Goal: Task Accomplishment & Management: Manage account settings

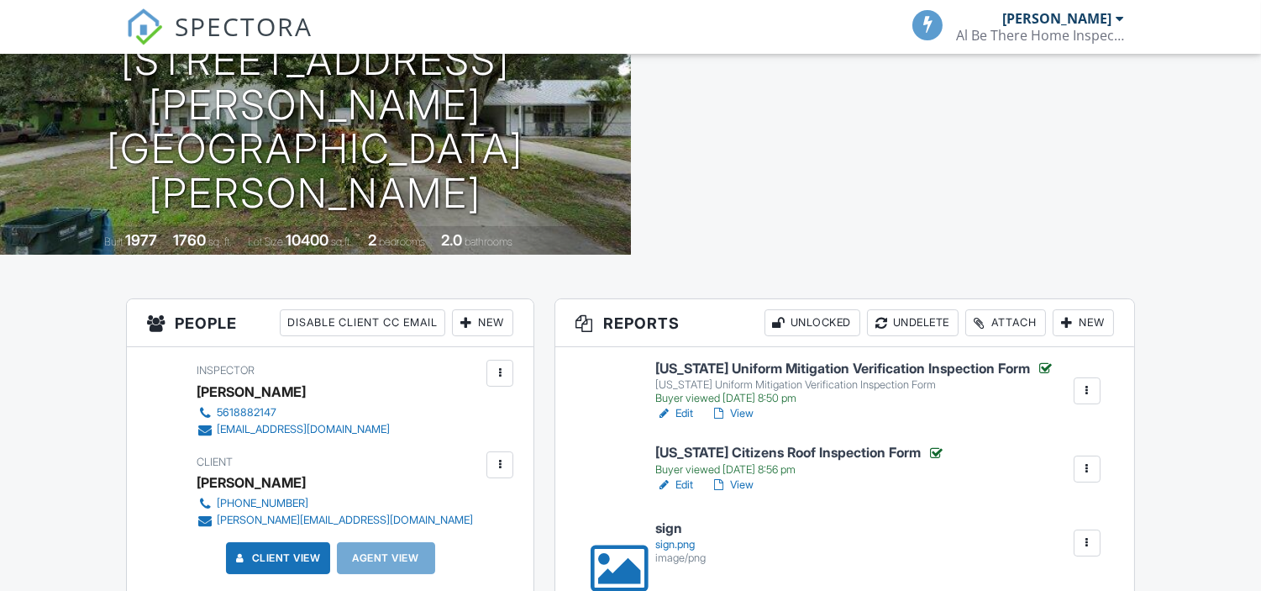
click at [737, 484] on link "View" at bounding box center [732, 485] width 44 height 17
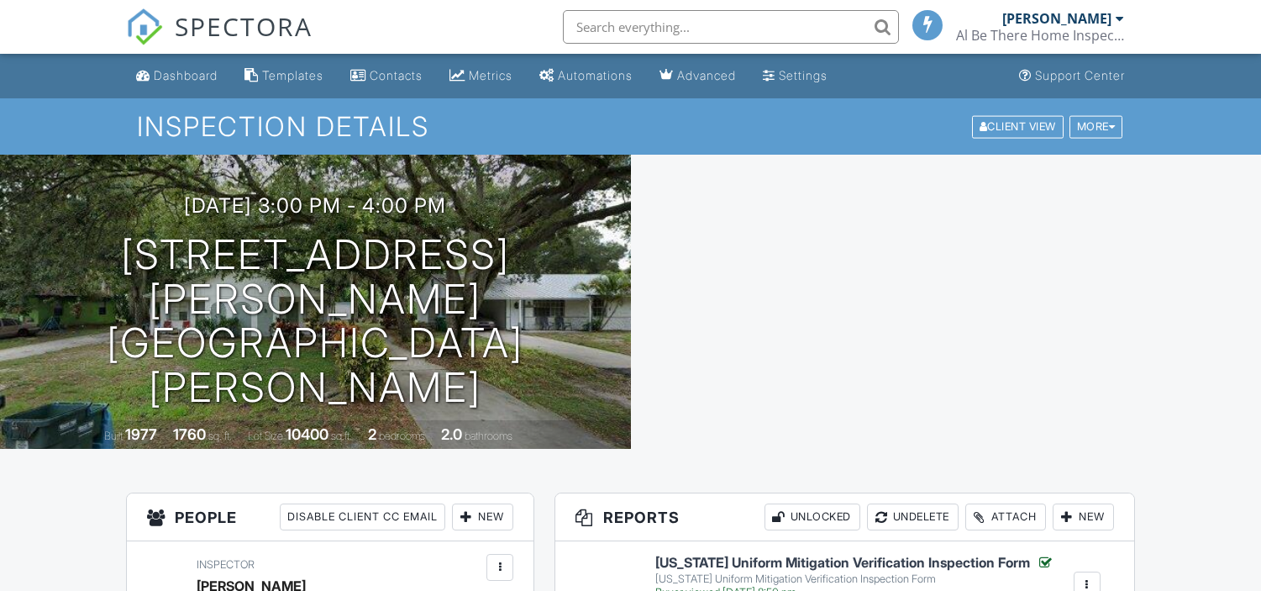
scroll to position [194, 0]
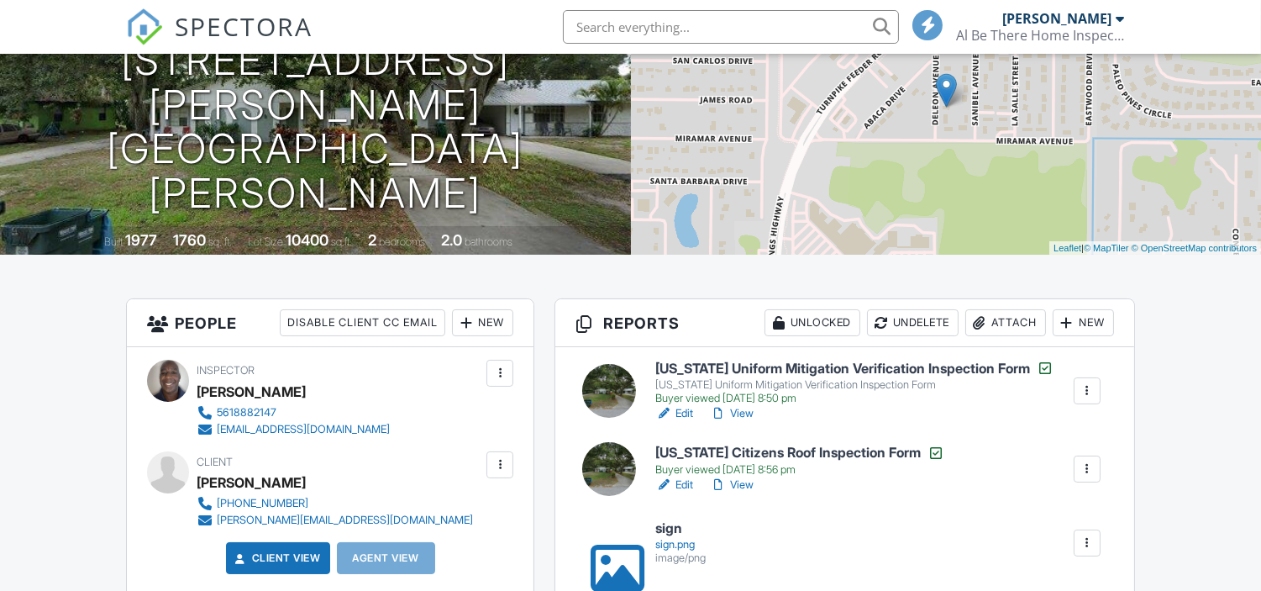
click at [577, 25] on input "text" at bounding box center [731, 27] width 336 height 34
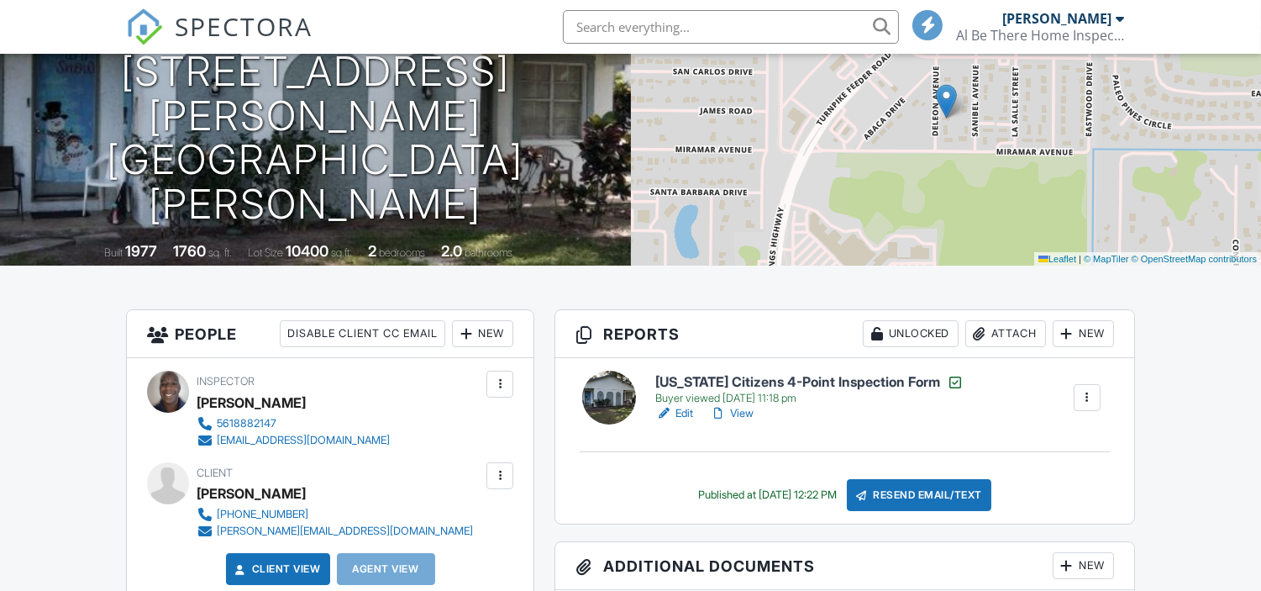
click at [736, 410] on link "View" at bounding box center [732, 413] width 44 height 17
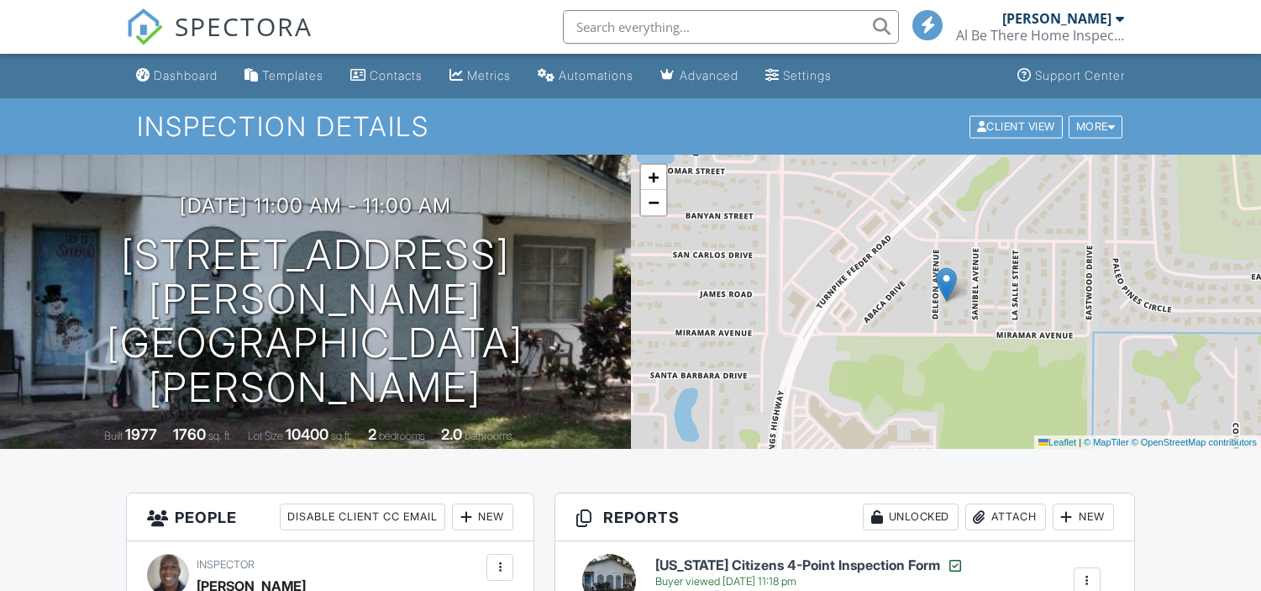
click at [878, 28] on input "text" at bounding box center [731, 27] width 336 height 34
click at [847, 28] on input "text" at bounding box center [731, 27] width 336 height 34
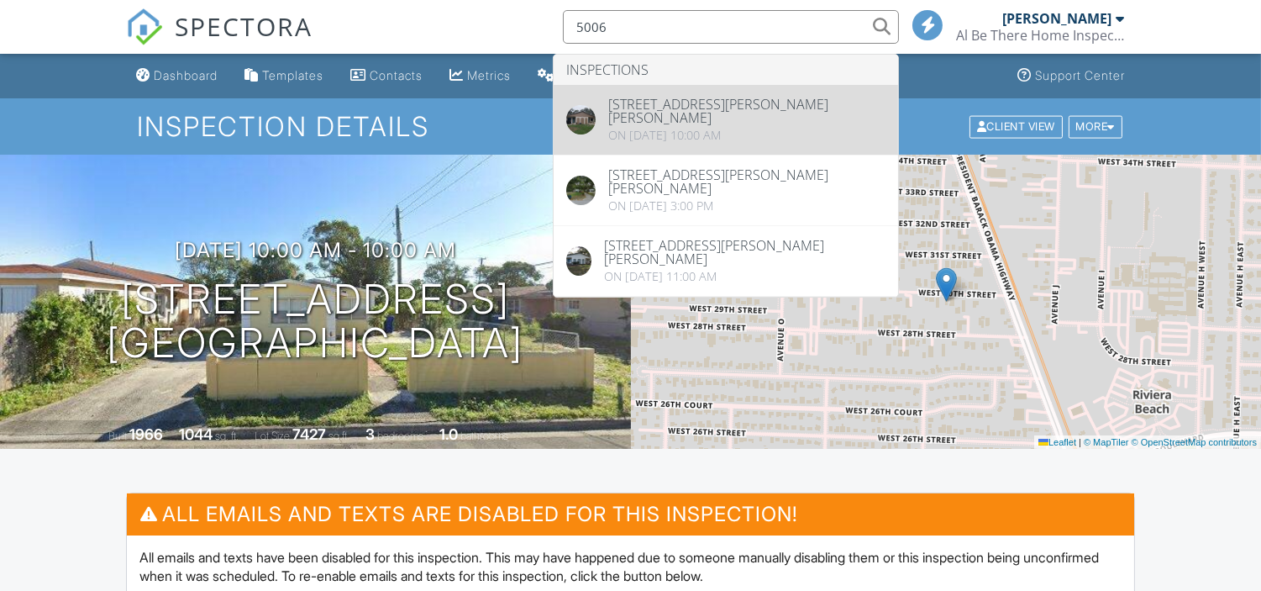
type input "5006"
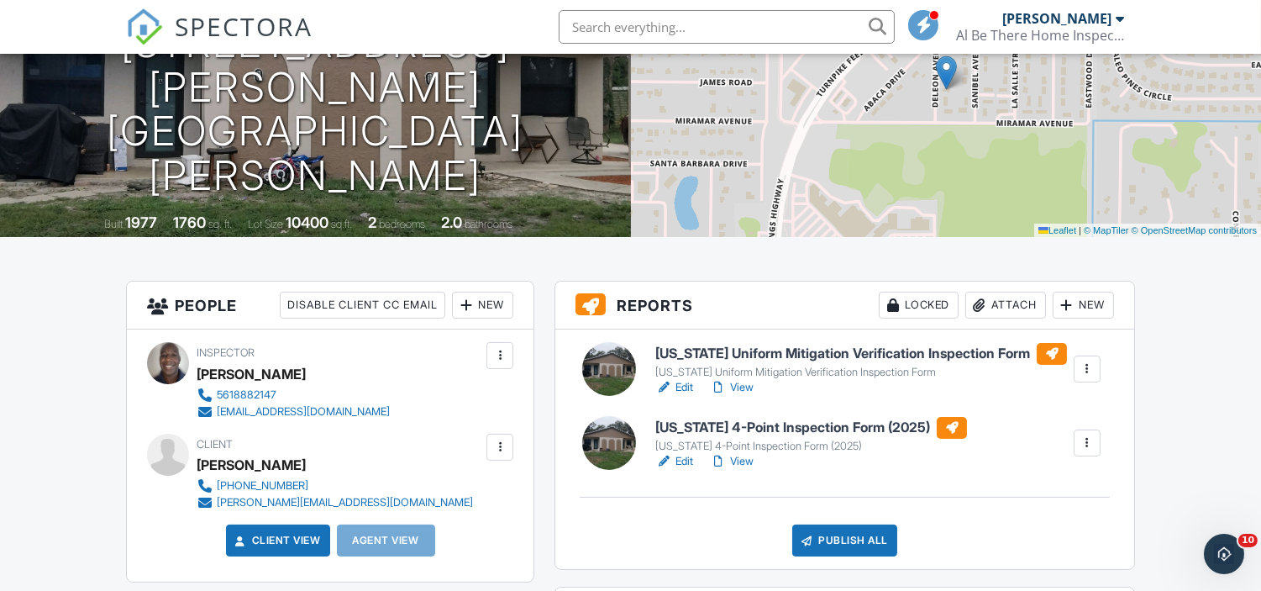
scroll to position [224, 0]
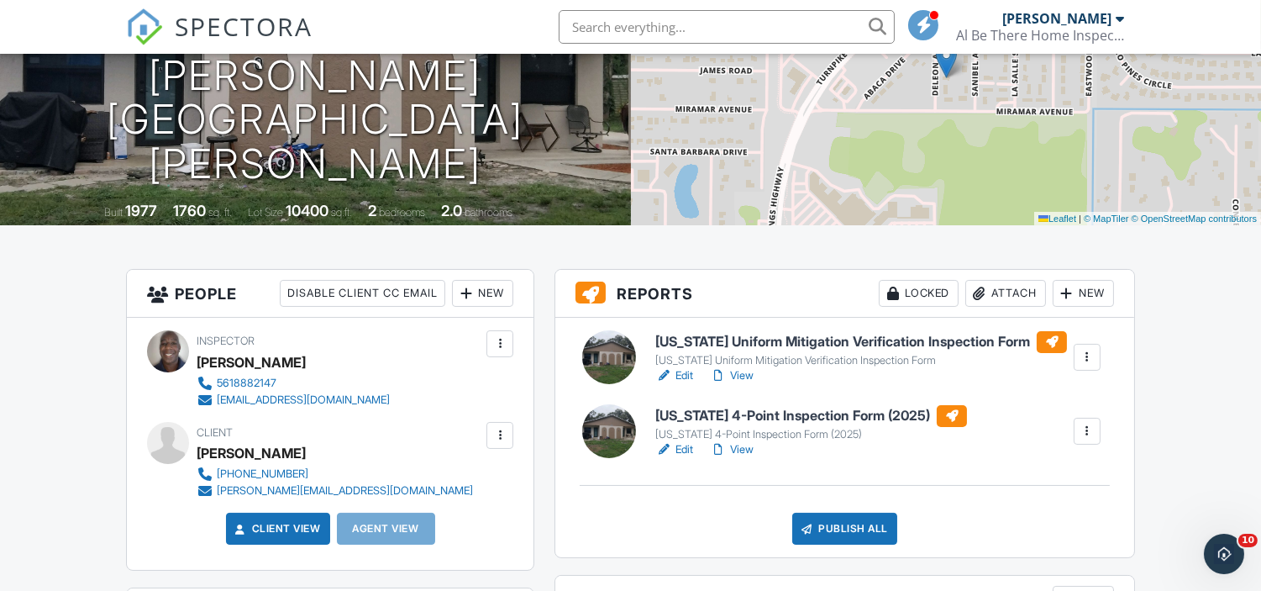
click at [750, 450] on link "View" at bounding box center [732, 449] width 44 height 17
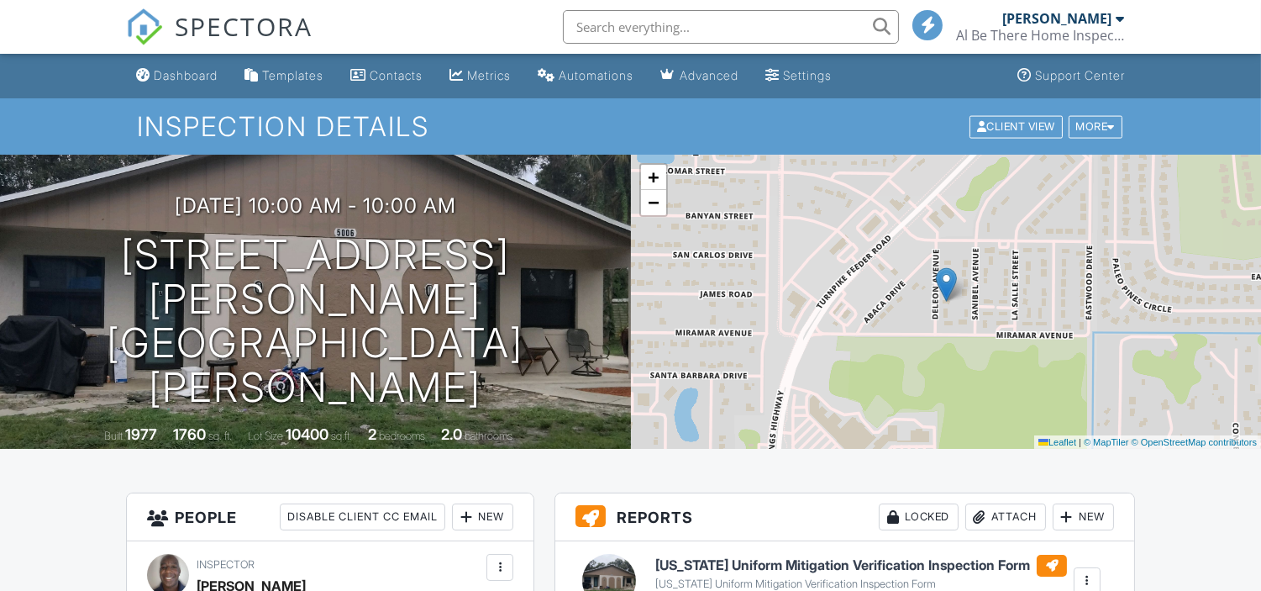
click at [513, 250] on div "09/24/2025 10:00 am - 10:00 am 5006 Deleon Ave Fort Pierce, FL 34951" at bounding box center [315, 302] width 631 height 216
click at [540, 266] on div "09/24/2025 10:00 am - 10:00 am 5006 Deleon Ave Fort Pierce, FL 34951" at bounding box center [315, 302] width 631 height 216
click at [498, 245] on div "09/24/2025 10:00 am - 10:00 am 5006 Deleon Ave Fort Pierce, FL 34951" at bounding box center [315, 302] width 631 height 216
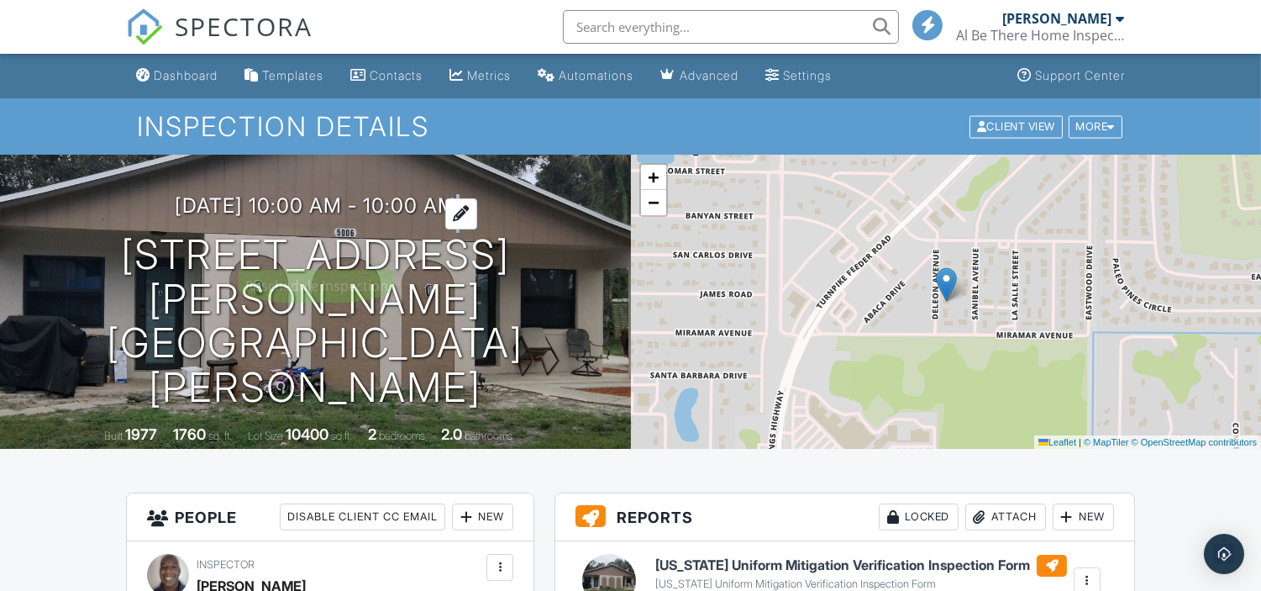
click at [473, 229] on div at bounding box center [461, 213] width 32 height 31
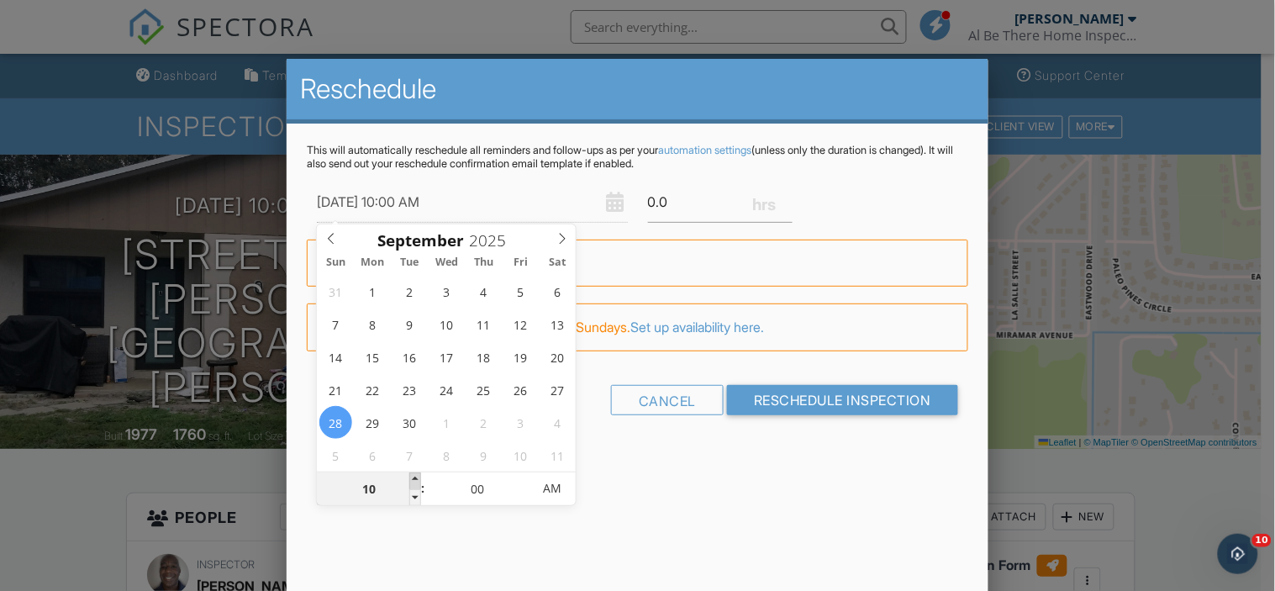
type input "09/28/2025 11:00 AM"
type input "11"
click at [410, 480] on span at bounding box center [415, 480] width 12 height 17
type input "09/28/2025 12:00 PM"
type input "12"
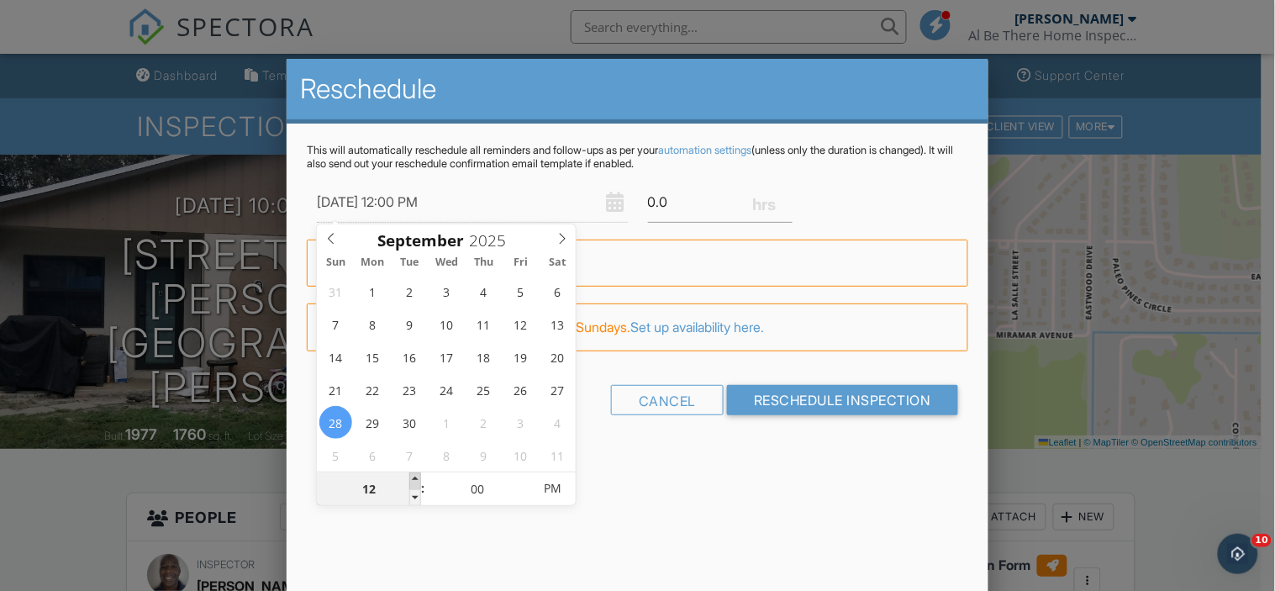
click at [410, 480] on span at bounding box center [415, 480] width 12 height 17
type input "09/28/2025 1:00 PM"
type input "01"
click at [410, 480] on span at bounding box center [415, 480] width 12 height 17
type input "09/28/2025 2:00 PM"
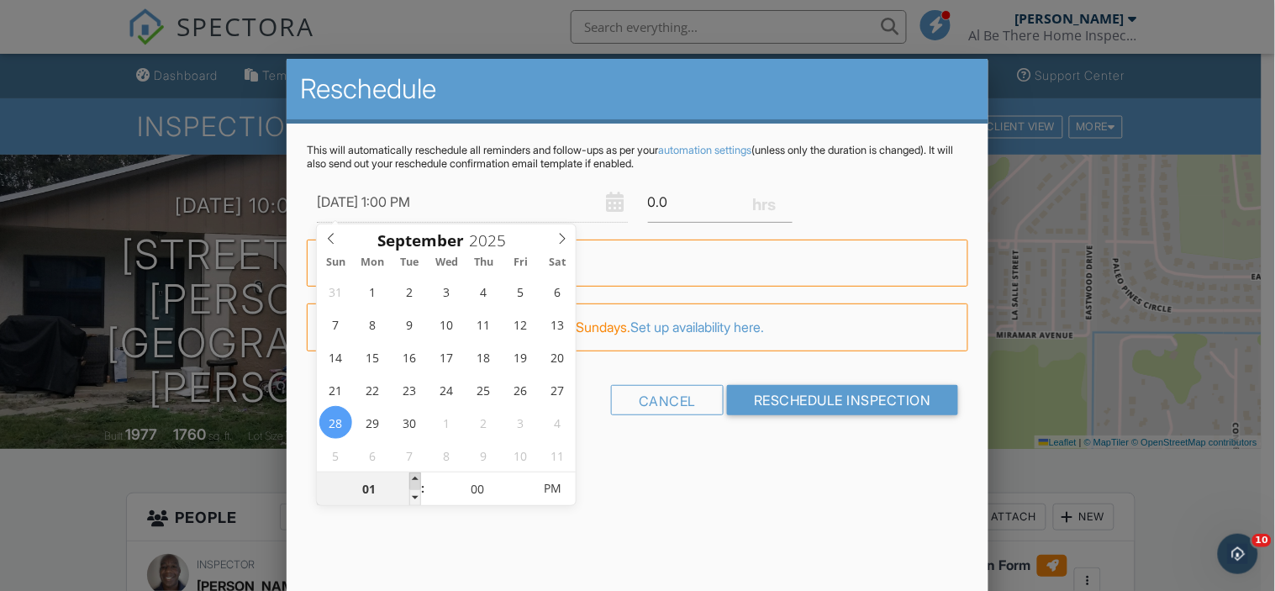
type input "02"
click at [410, 480] on span at bounding box center [415, 480] width 12 height 17
type input "09/28/2025 3:00 PM"
type input "03"
click at [410, 480] on span at bounding box center [415, 480] width 12 height 17
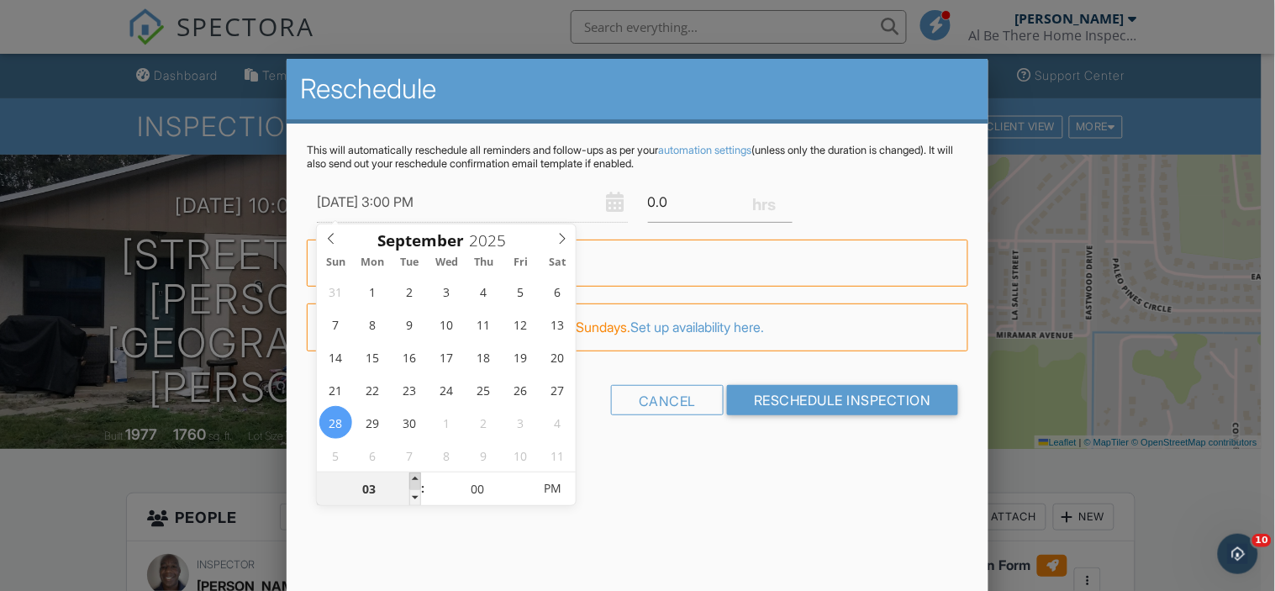
type input "[DATE] 4:00 PM"
type input "04"
click at [410, 480] on span at bounding box center [415, 480] width 12 height 17
click at [134, 180] on div at bounding box center [637, 285] width 1275 height 739
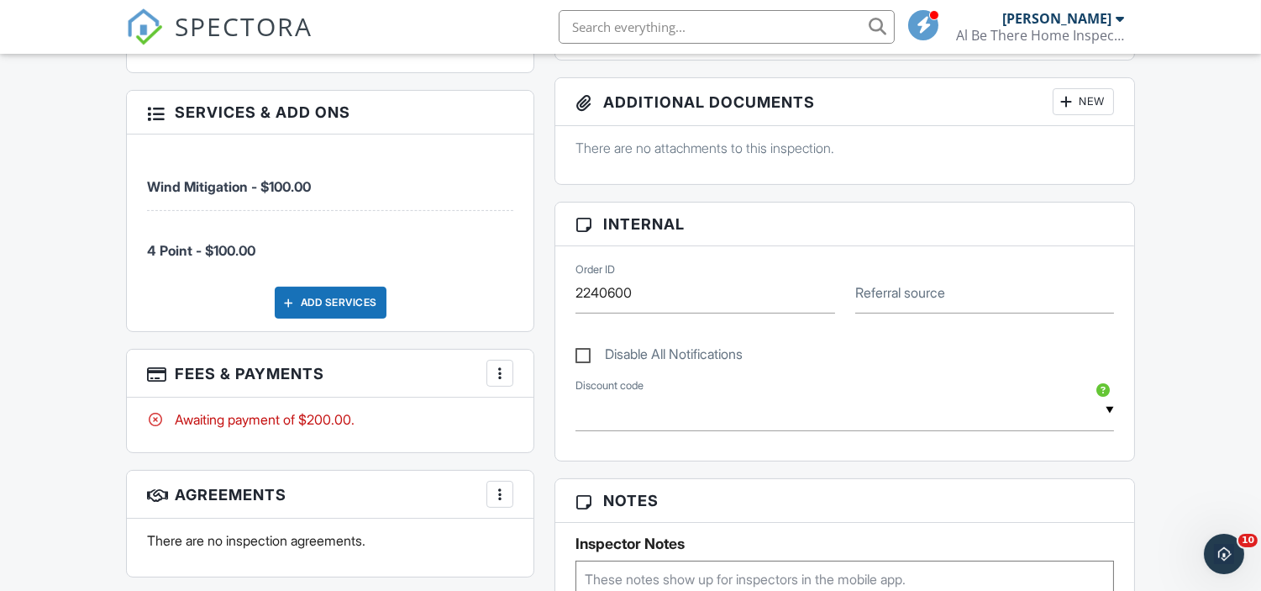
scroll to position [745, 0]
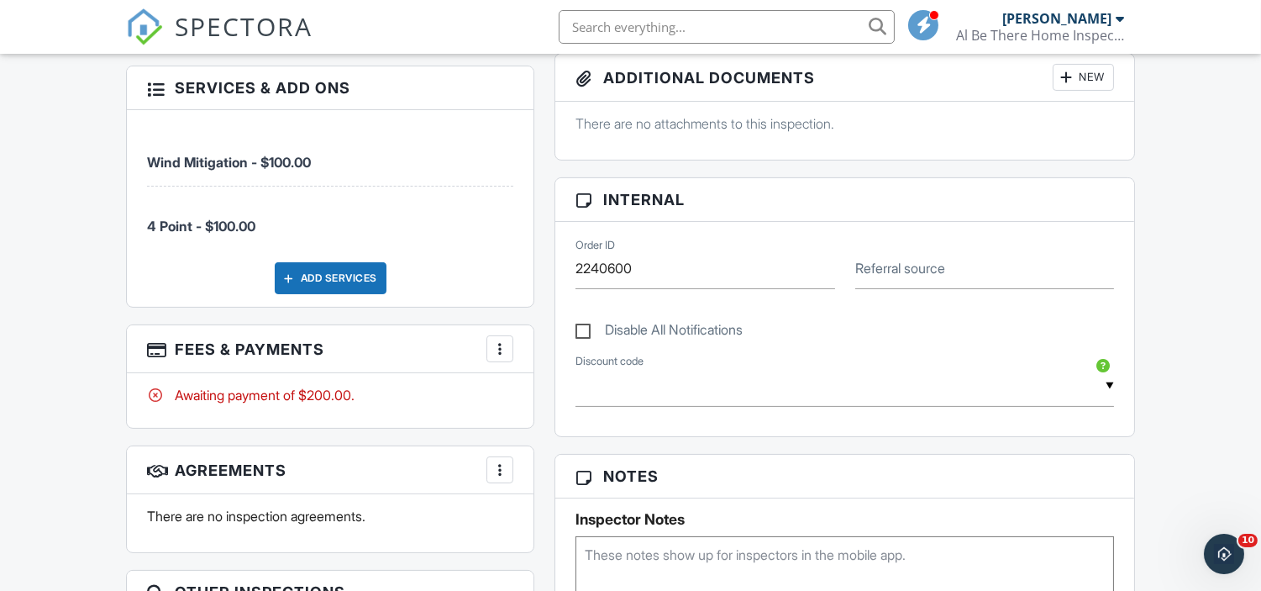
click at [588, 331] on label "Disable All Notifications" at bounding box center [659, 332] width 167 height 21
click at [587, 327] on input "Disable All Notifications" at bounding box center [581, 321] width 11 height 11
checkbox input "true"
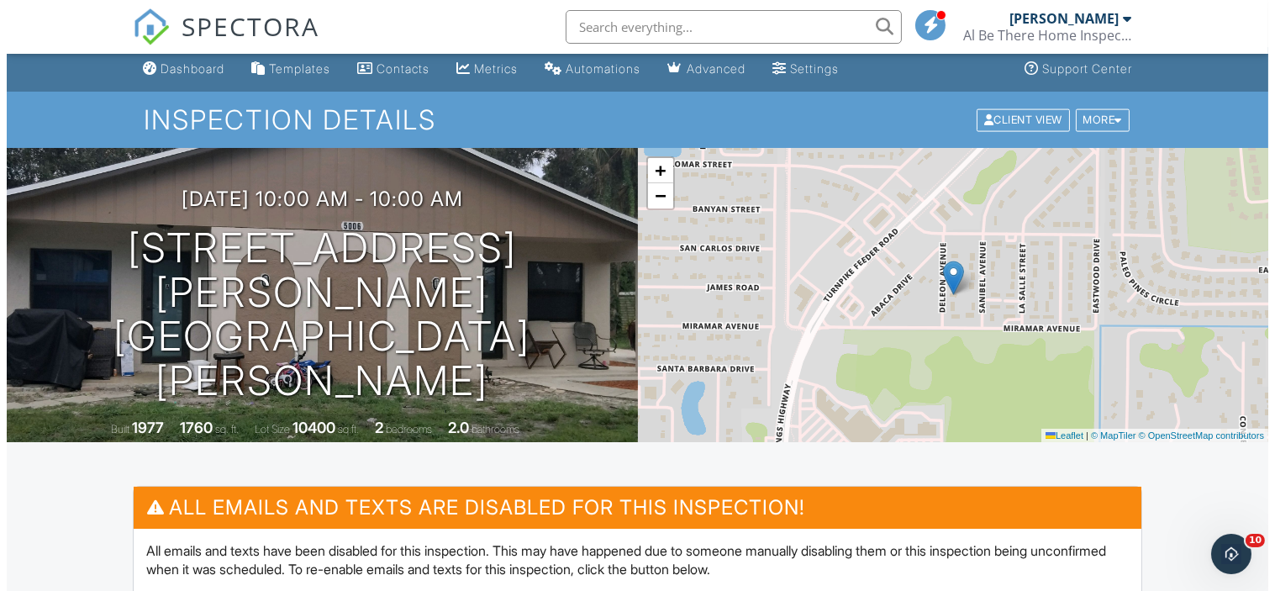
scroll to position [0, 0]
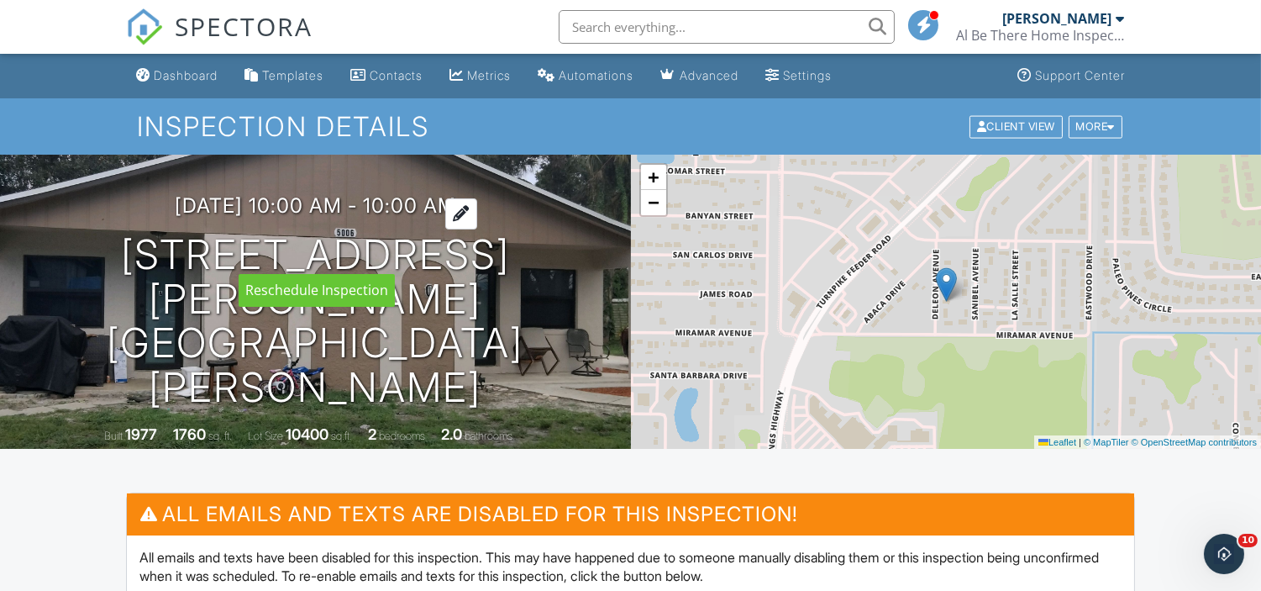
click at [471, 229] on div at bounding box center [461, 213] width 32 height 31
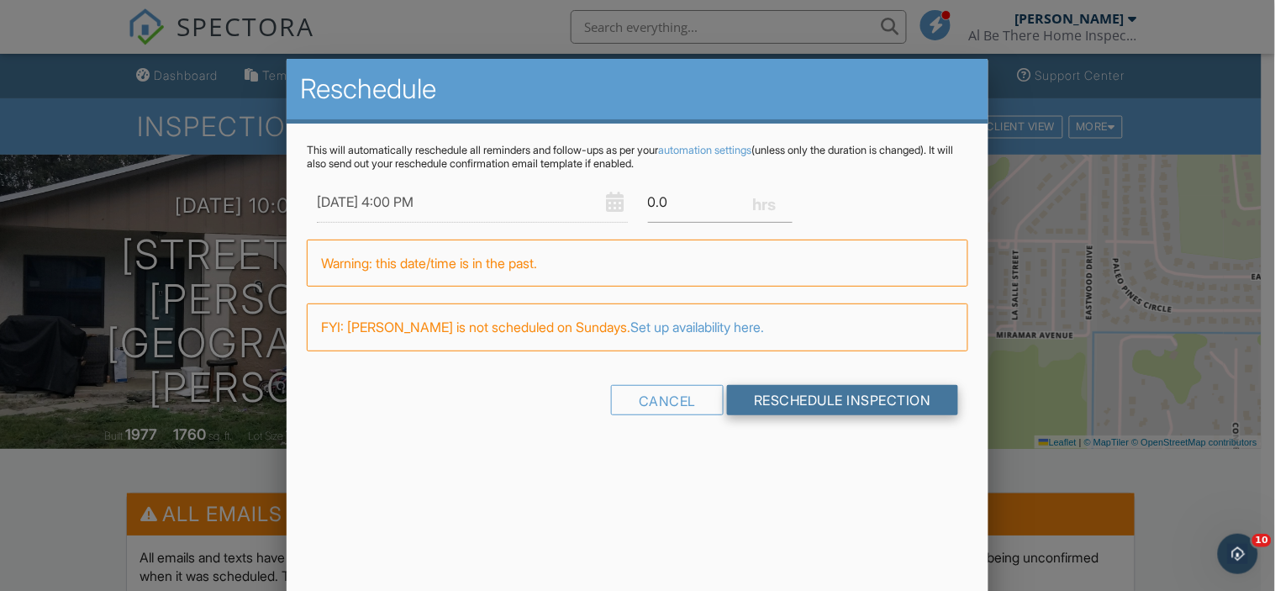
click at [787, 397] on input "Reschedule Inspection" at bounding box center [842, 400] width 231 height 30
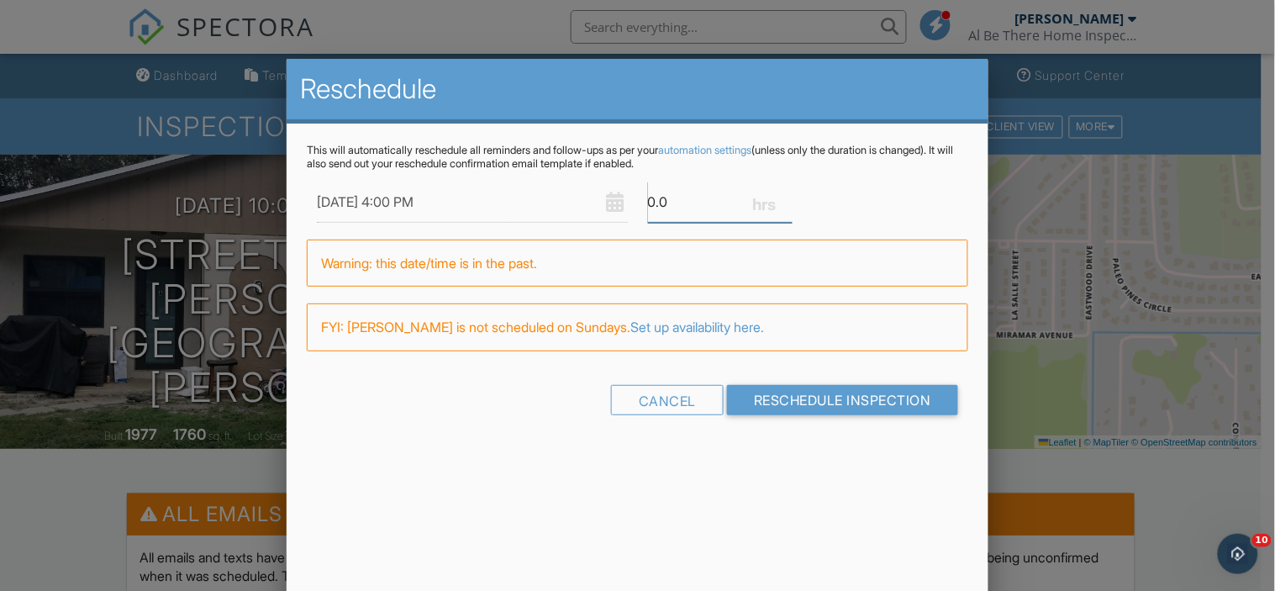
click at [653, 197] on input "0.0" at bounding box center [720, 202] width 145 height 41
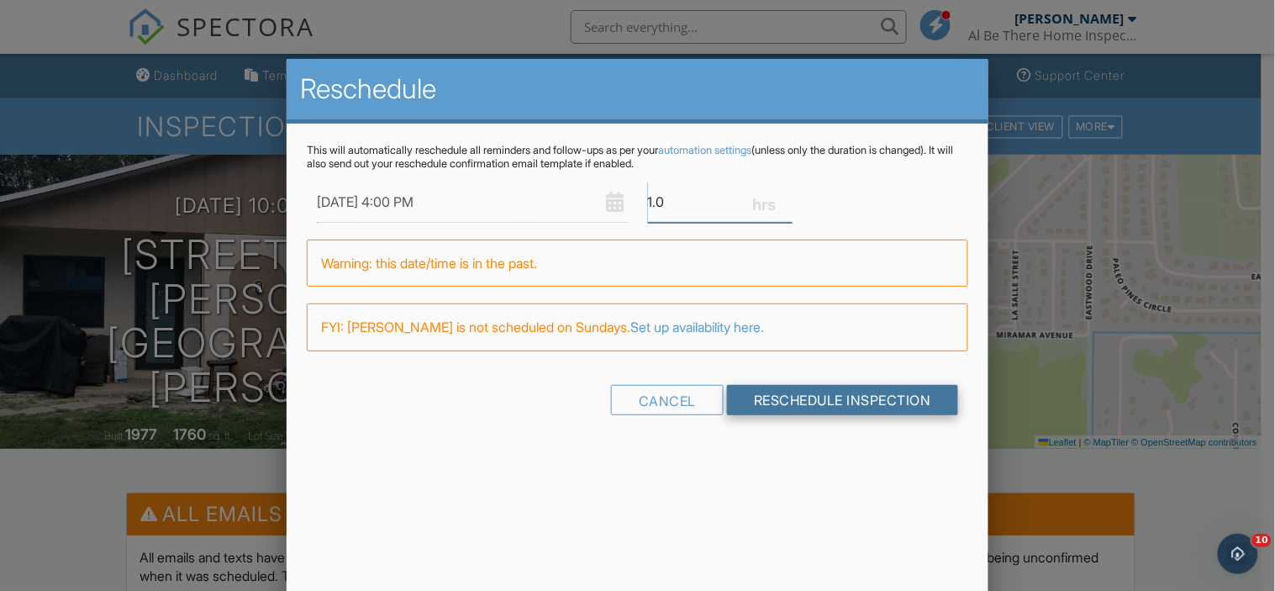
type input "1.0"
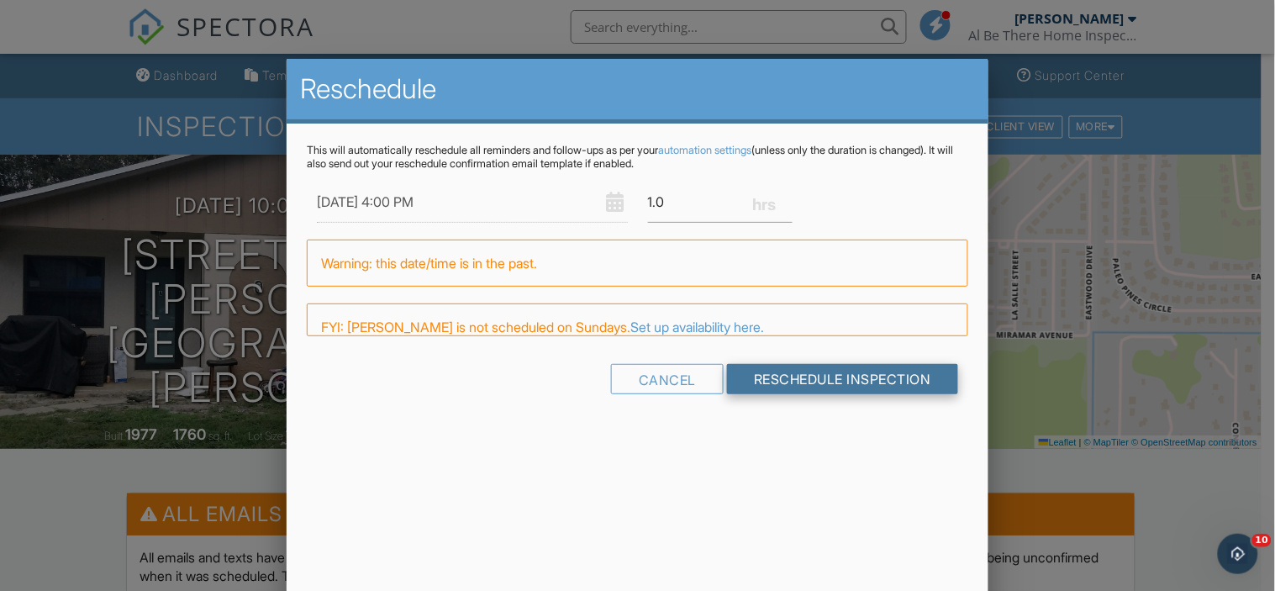
click at [814, 396] on div "Cancel Reschedule Inspection" at bounding box center [637, 385] width 661 height 43
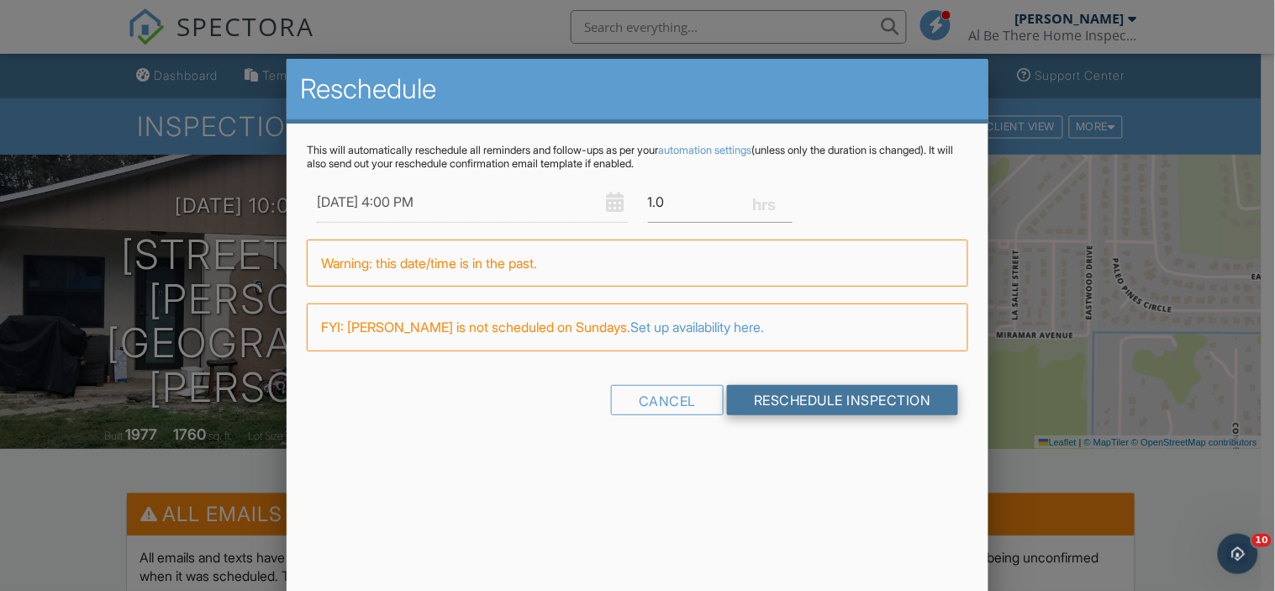
click at [814, 396] on input "Reschedule Inspection" at bounding box center [842, 400] width 231 height 30
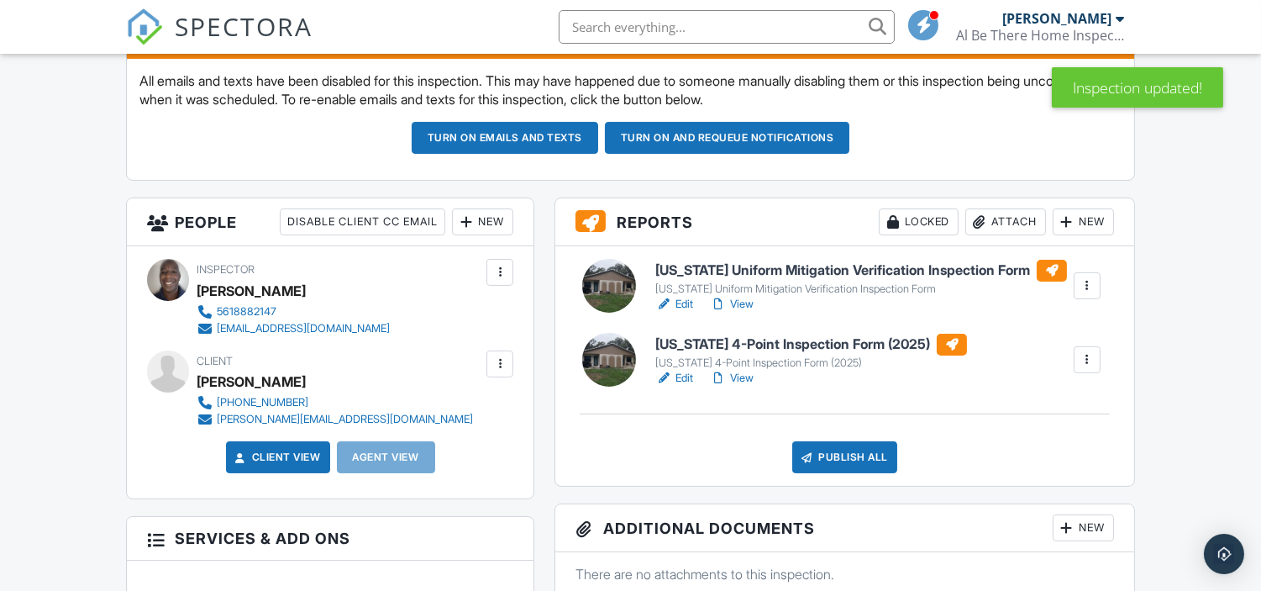
click at [746, 375] on link "View" at bounding box center [732, 378] width 44 height 17
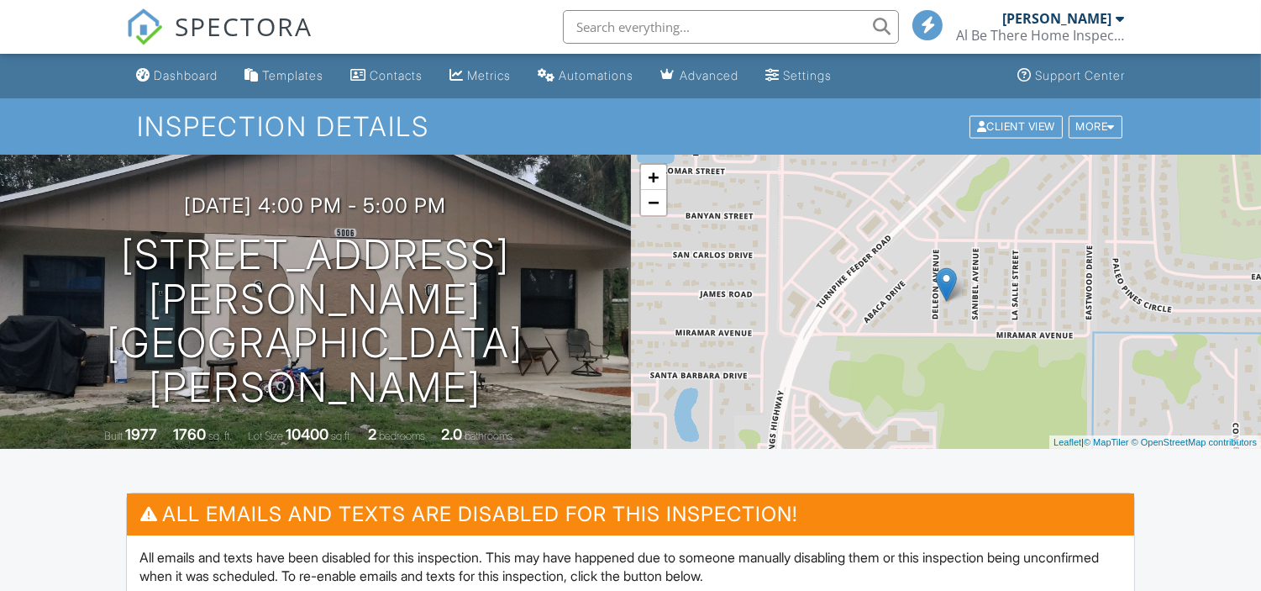
scroll to position [592, 0]
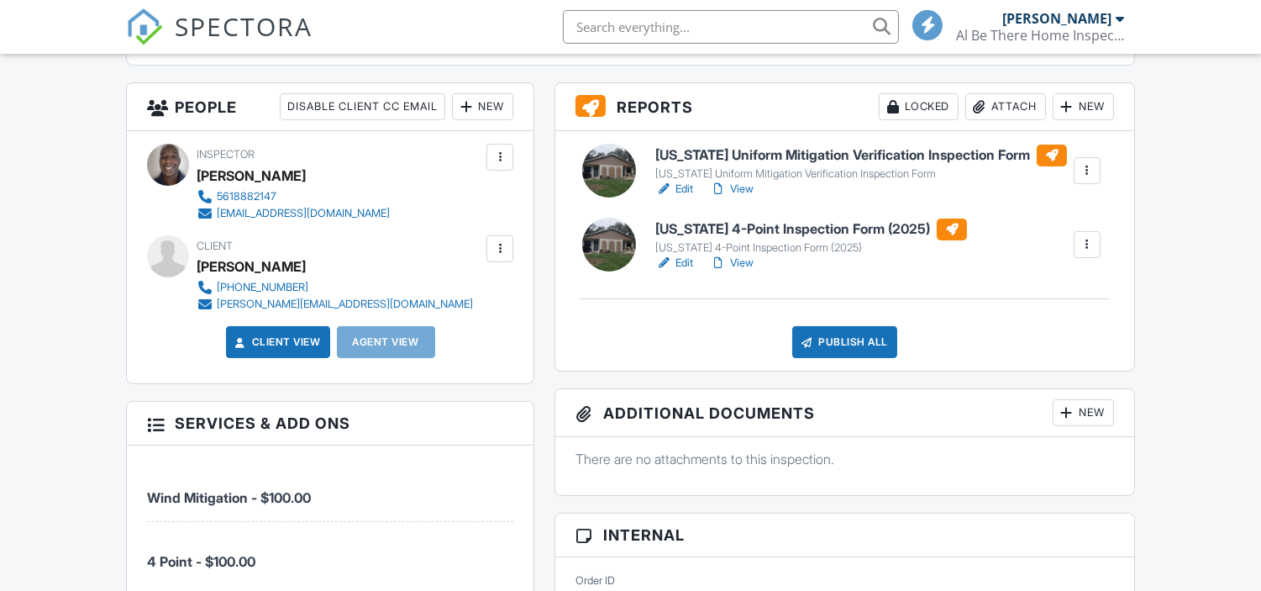
click at [745, 267] on link "View" at bounding box center [732, 263] width 44 height 17
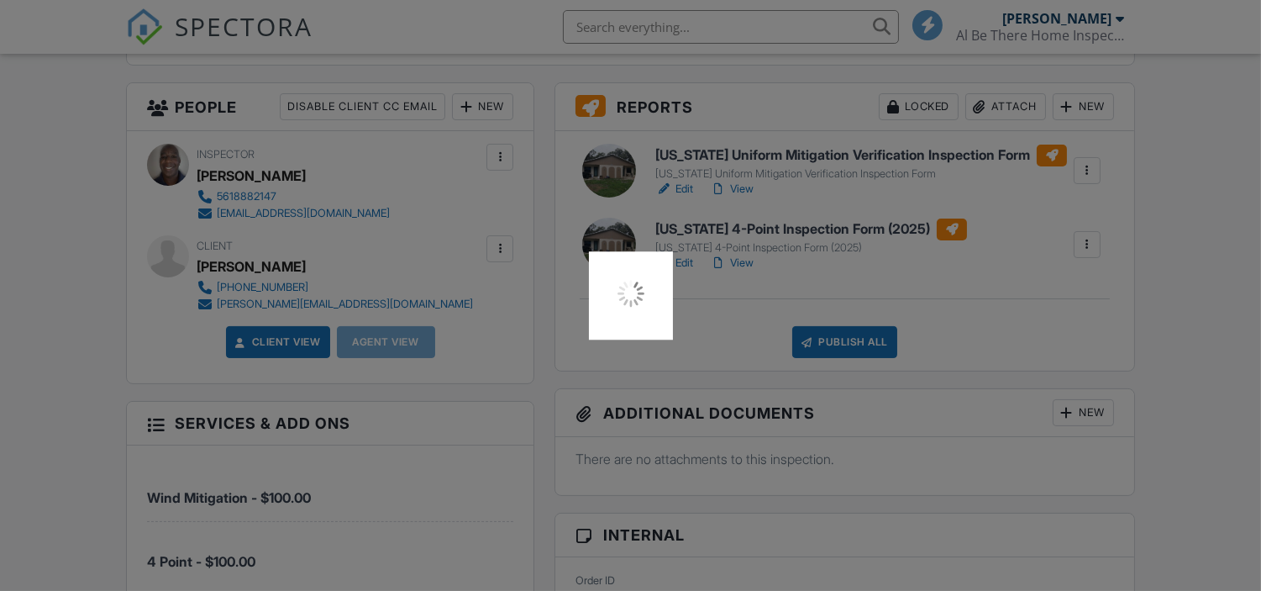
scroll to position [0, 0]
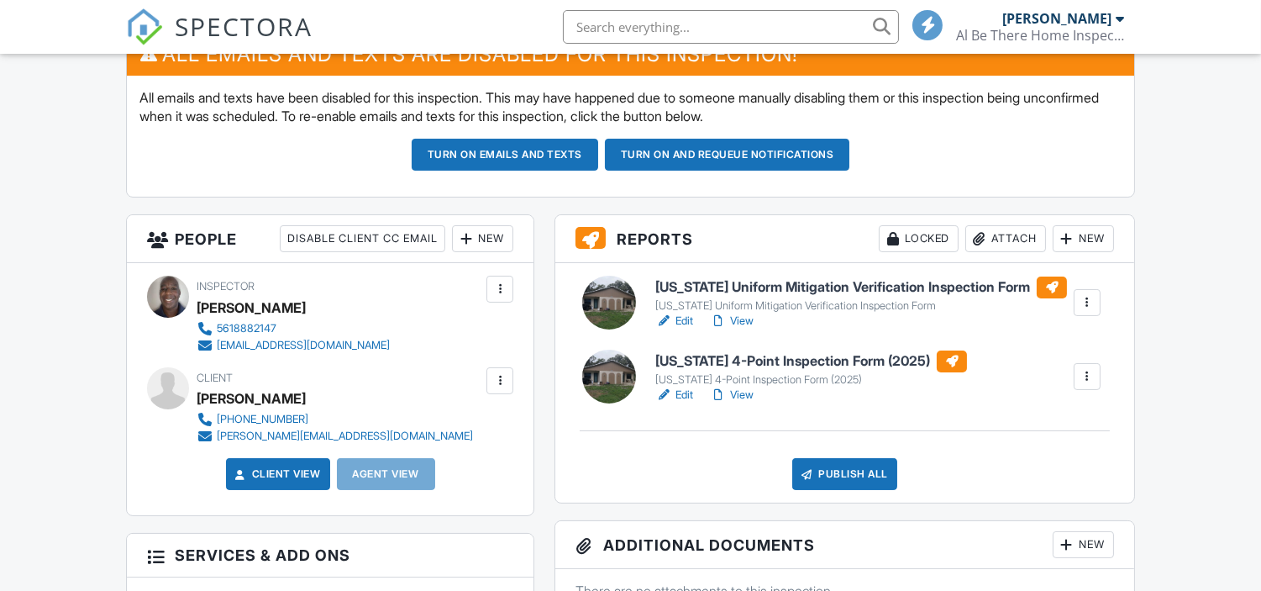
click at [678, 392] on link "Edit" at bounding box center [675, 395] width 38 height 17
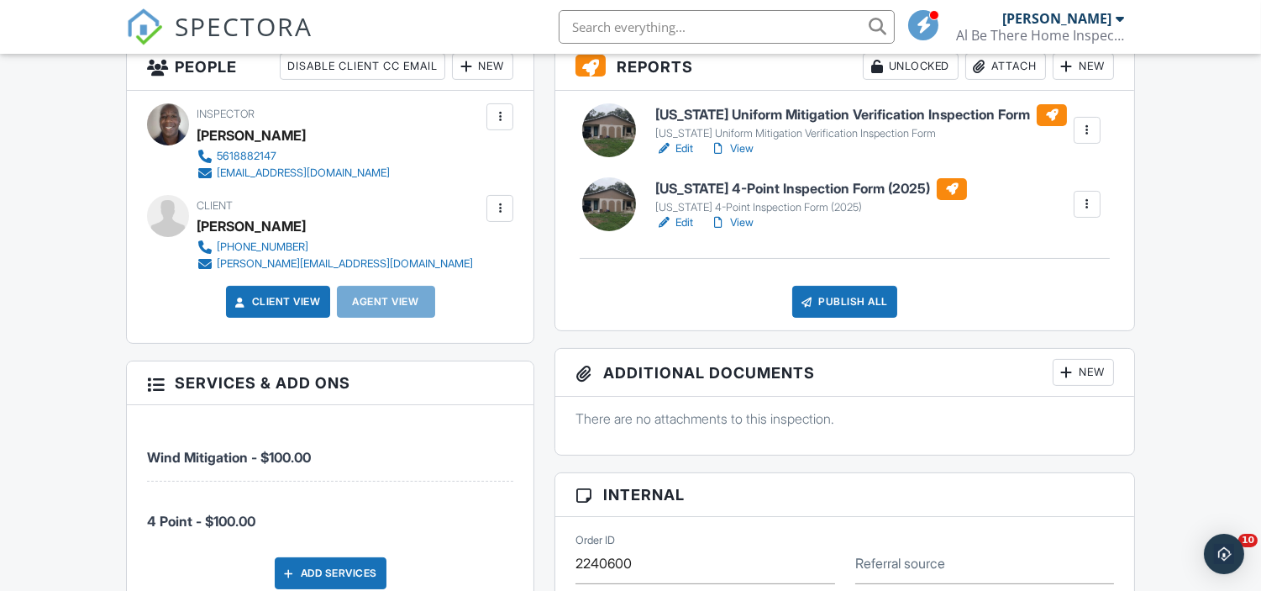
click at [742, 219] on link "View" at bounding box center [732, 222] width 44 height 17
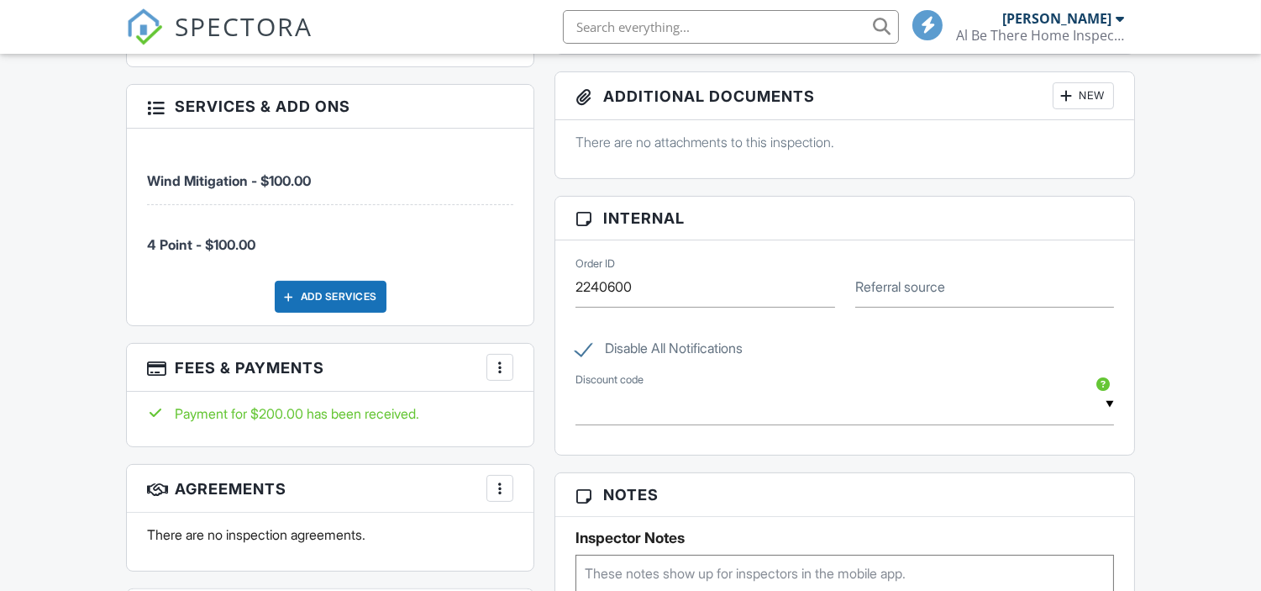
scroll to position [642, 0]
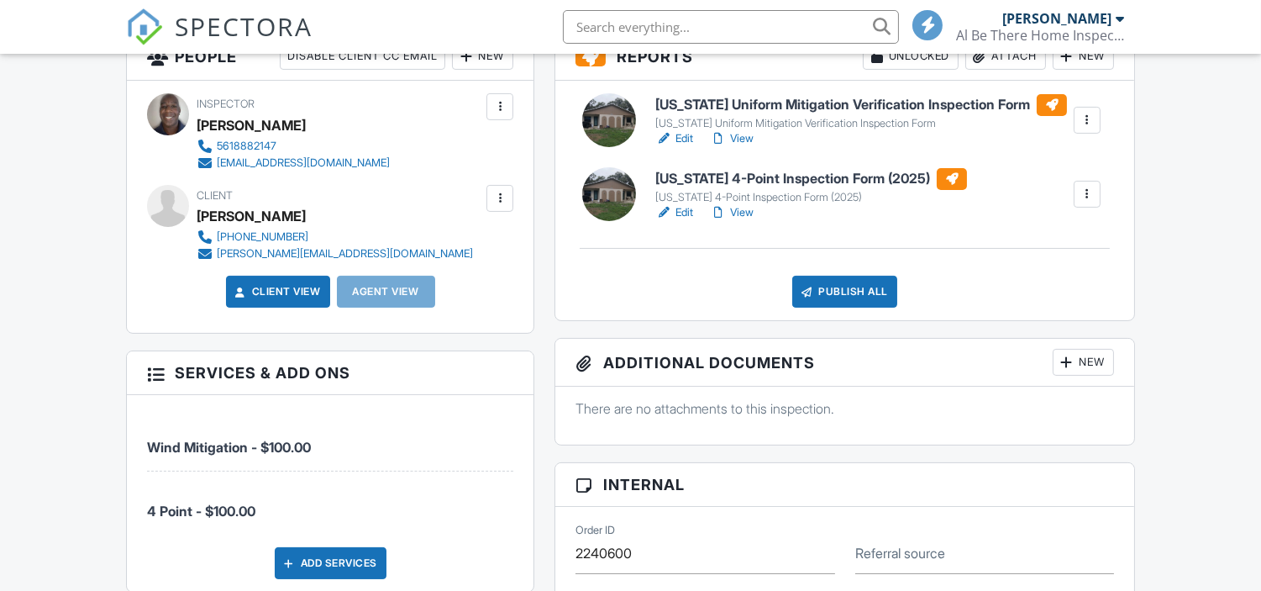
click at [750, 221] on link "View" at bounding box center [732, 212] width 44 height 17
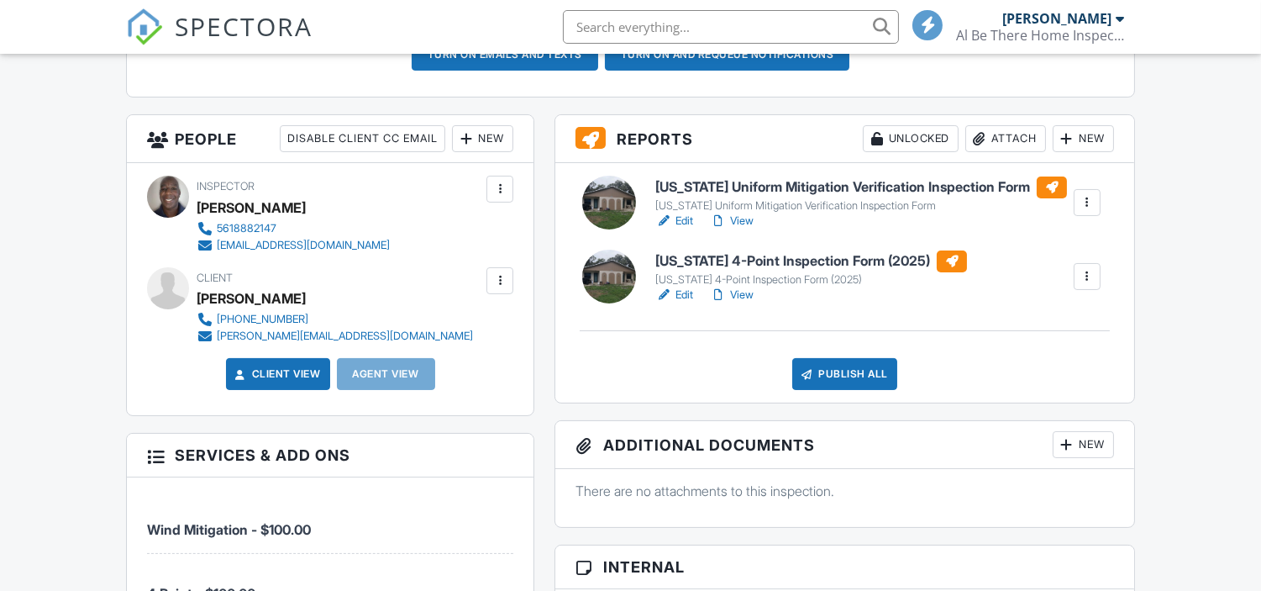
click at [745, 221] on link "View" at bounding box center [732, 221] width 44 height 17
